Goal: Check status

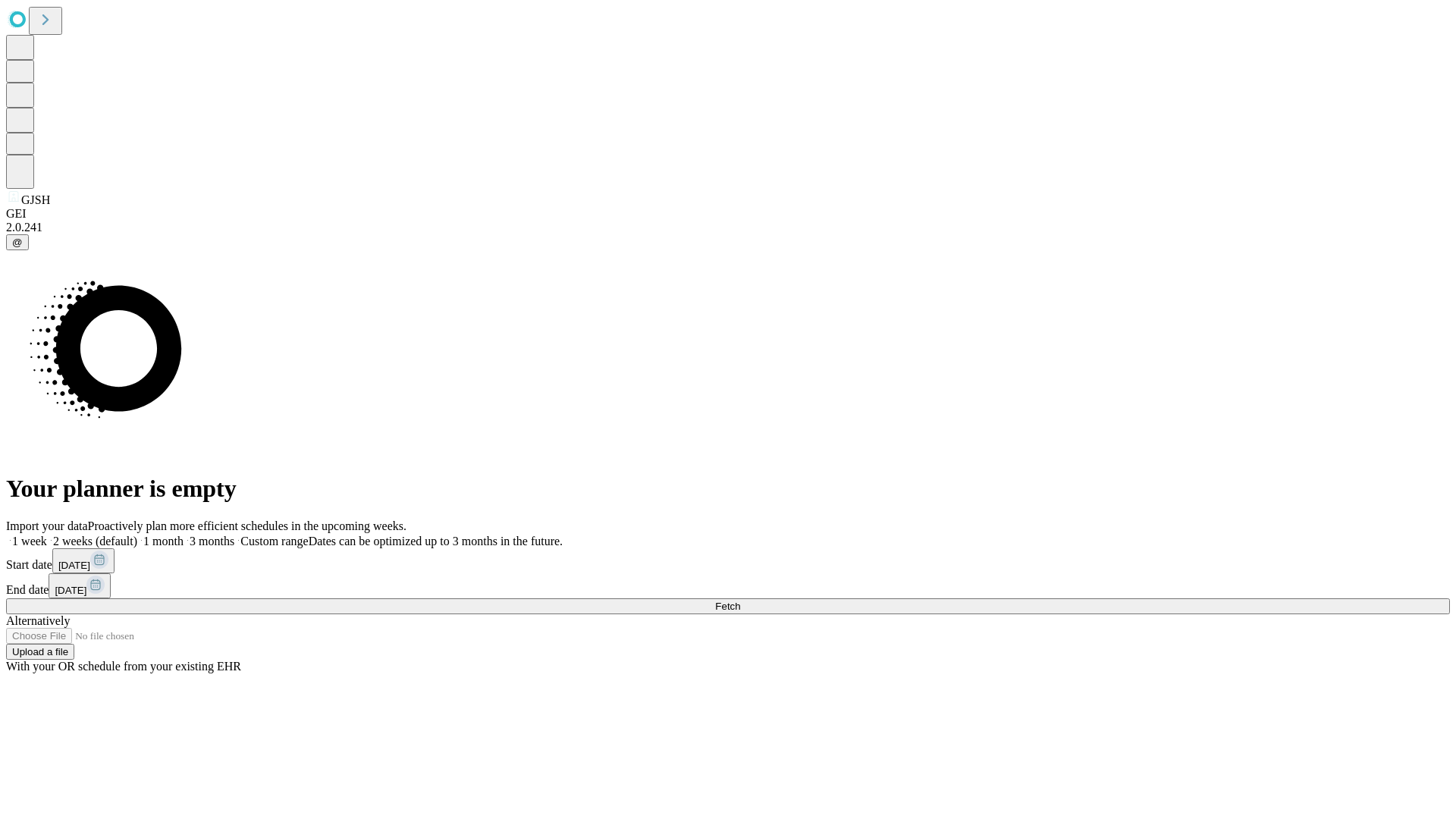
click at [740, 601] on span "Fetch" at bounding box center [727, 607] width 25 height 12
